Goal: Task Accomplishment & Management: Use online tool/utility

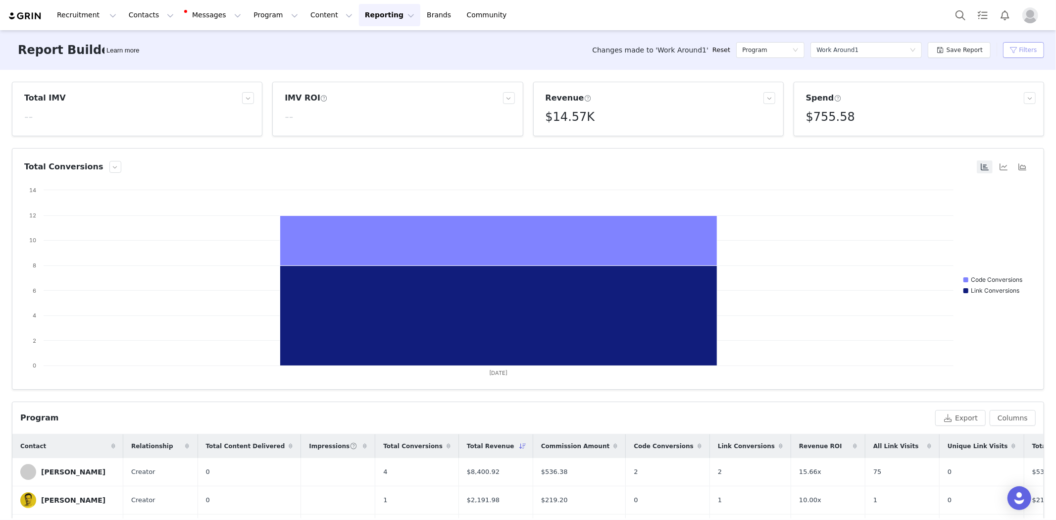
click at [1012, 47] on button "Filters" at bounding box center [1023, 50] width 41 height 16
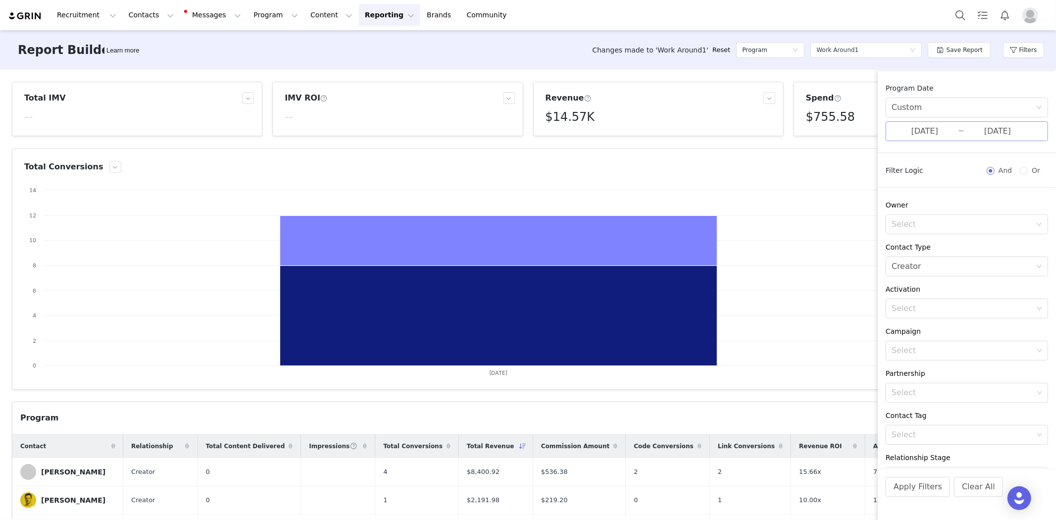
click at [938, 125] on input "[DATE]" at bounding box center [924, 131] width 66 height 13
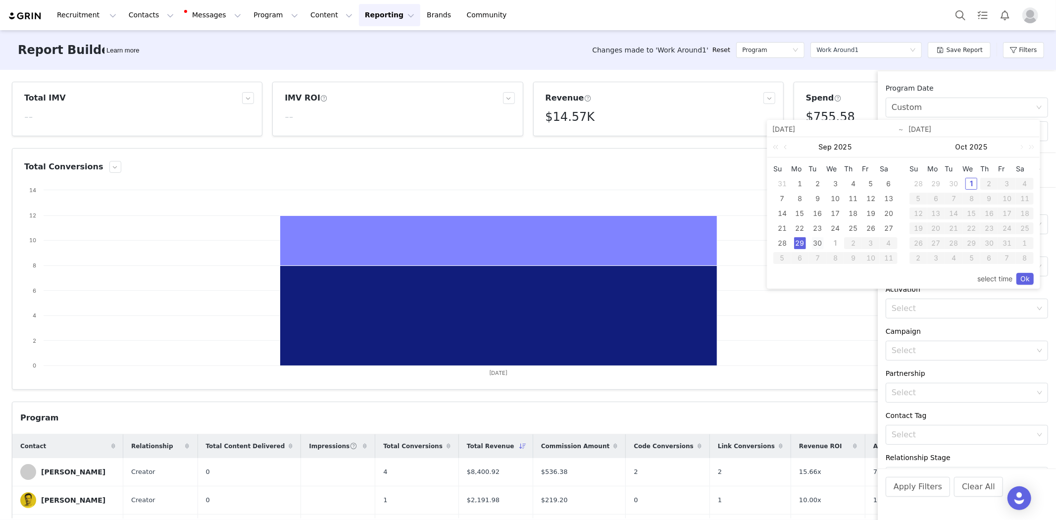
click at [818, 243] on div "30" at bounding box center [818, 243] width 12 height 12
type input "[DATE]"
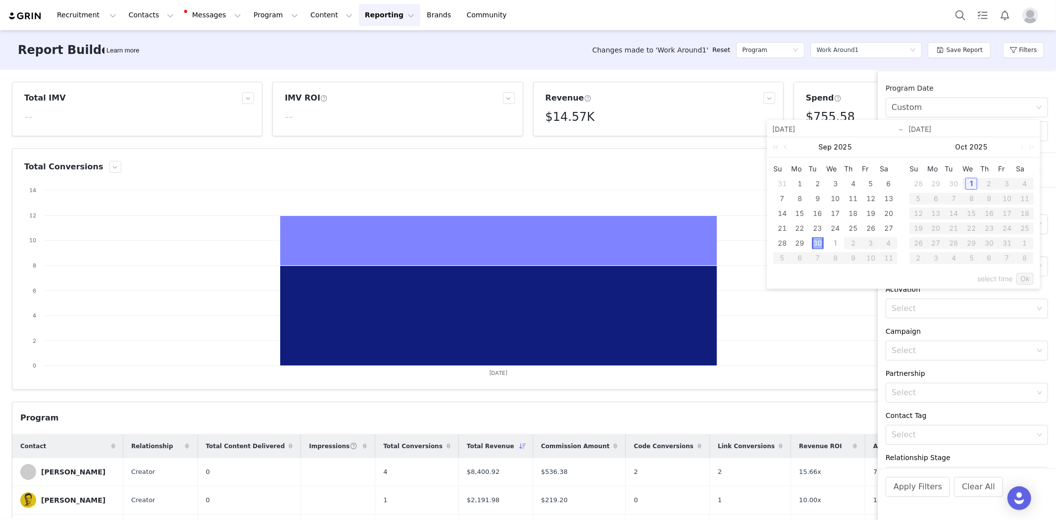
type input "[DATE]"
click at [1030, 281] on link "Ok" at bounding box center [1024, 279] width 17 height 12
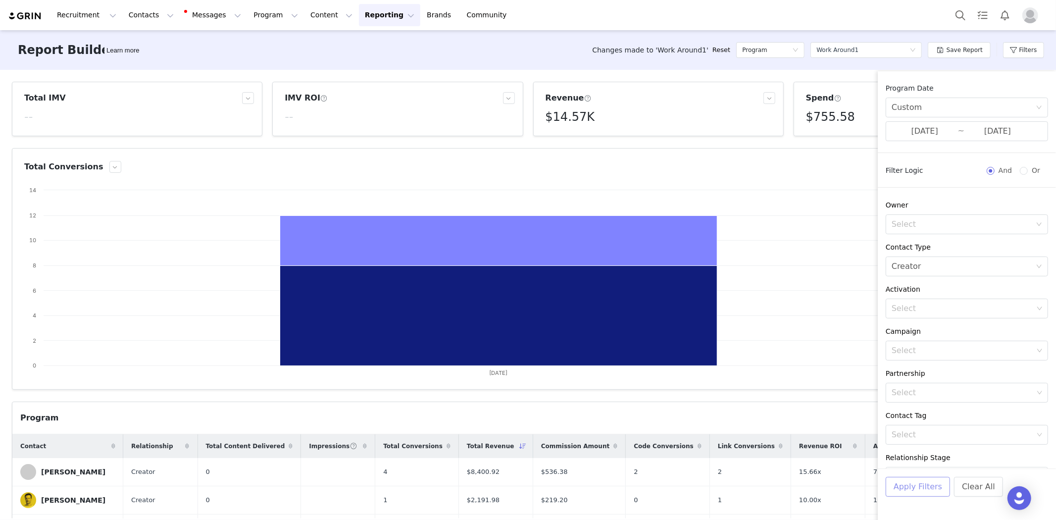
click at [901, 492] on button "Apply Filters" at bounding box center [918, 487] width 64 height 20
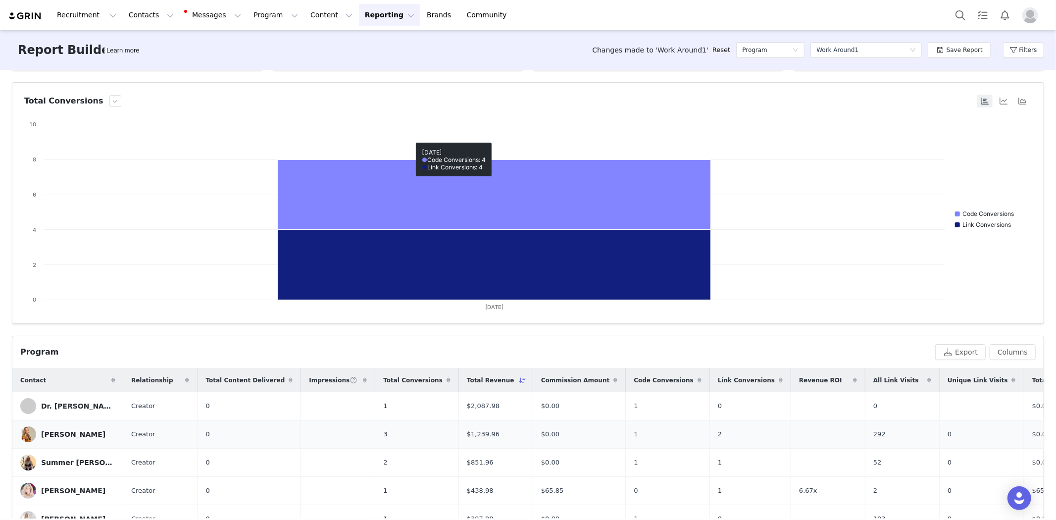
scroll to position [165, 0]
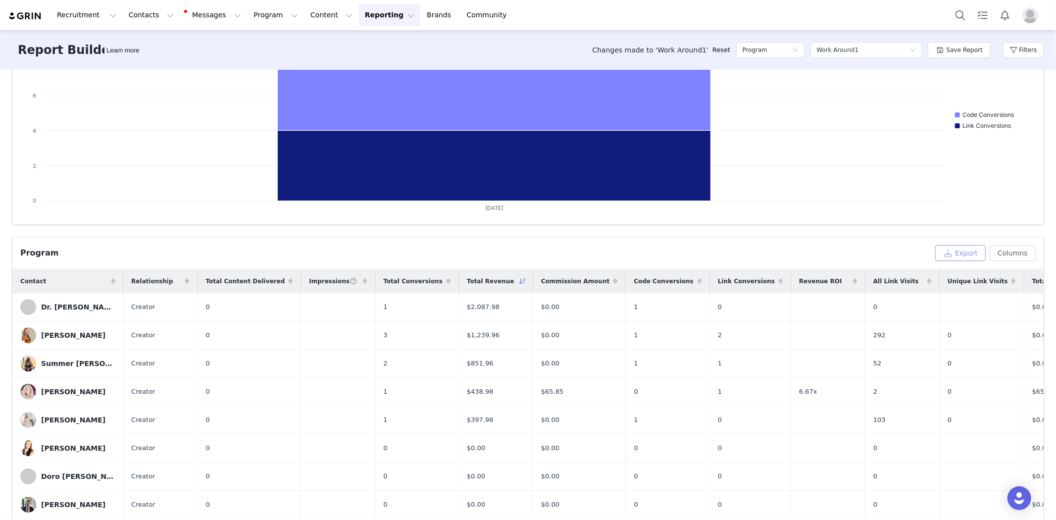
click at [941, 253] on button "Export" at bounding box center [960, 253] width 50 height 16
click at [839, 499] on icon at bounding box center [841, 498] width 6 height 6
